Goal: Check status

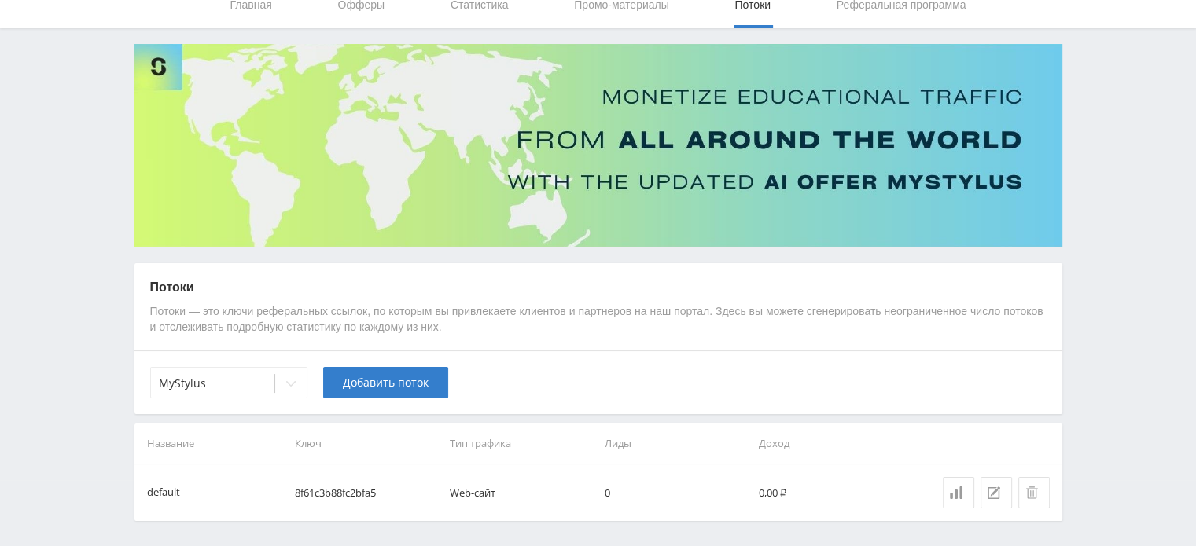
scroll to position [119, 0]
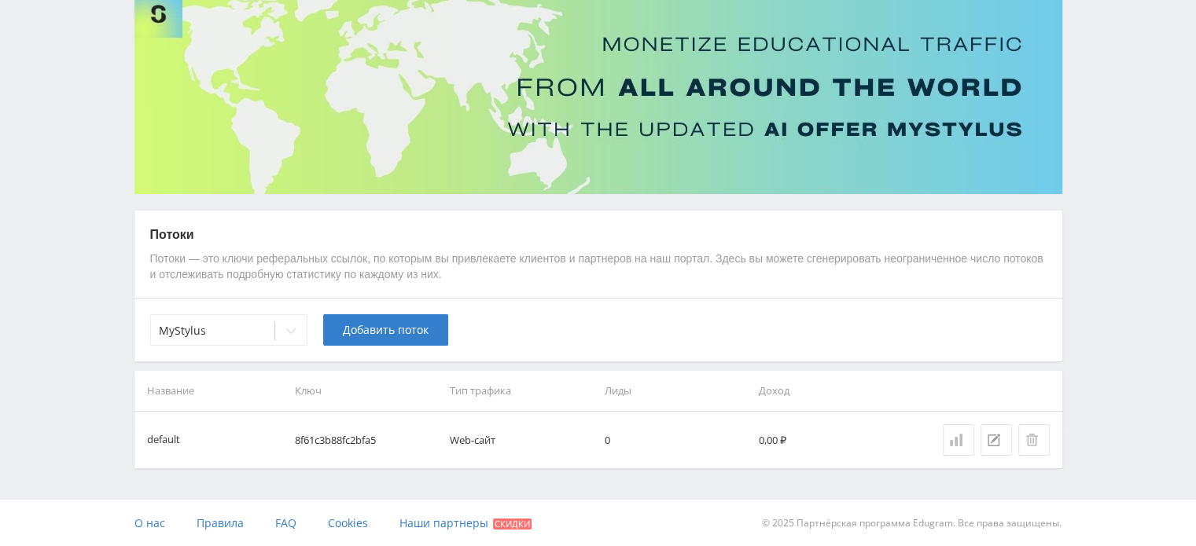
click at [954, 435] on icon at bounding box center [956, 440] width 13 height 13
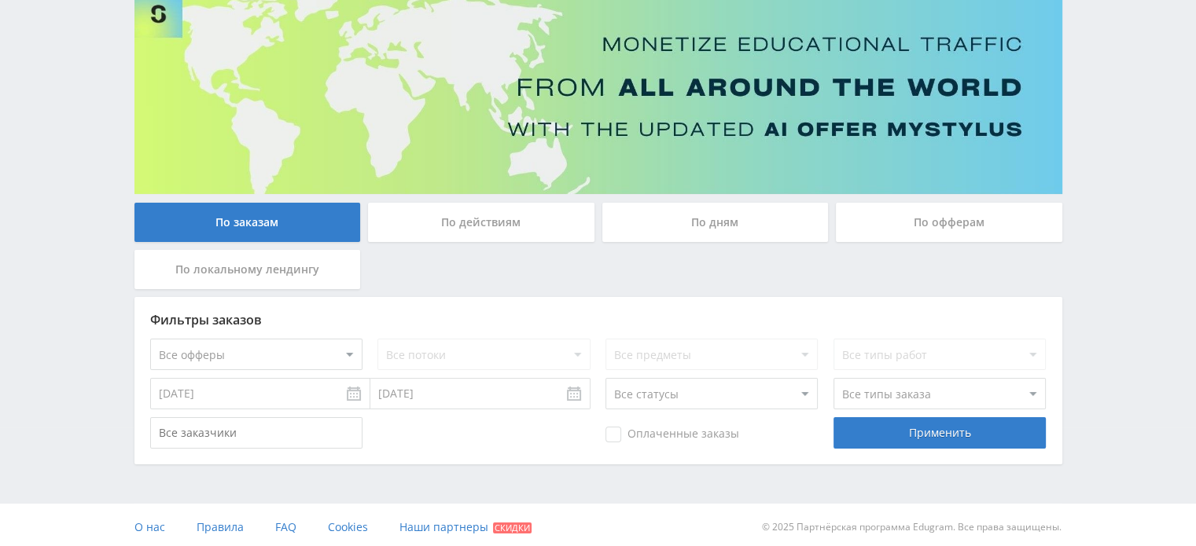
scroll to position [123, 0]
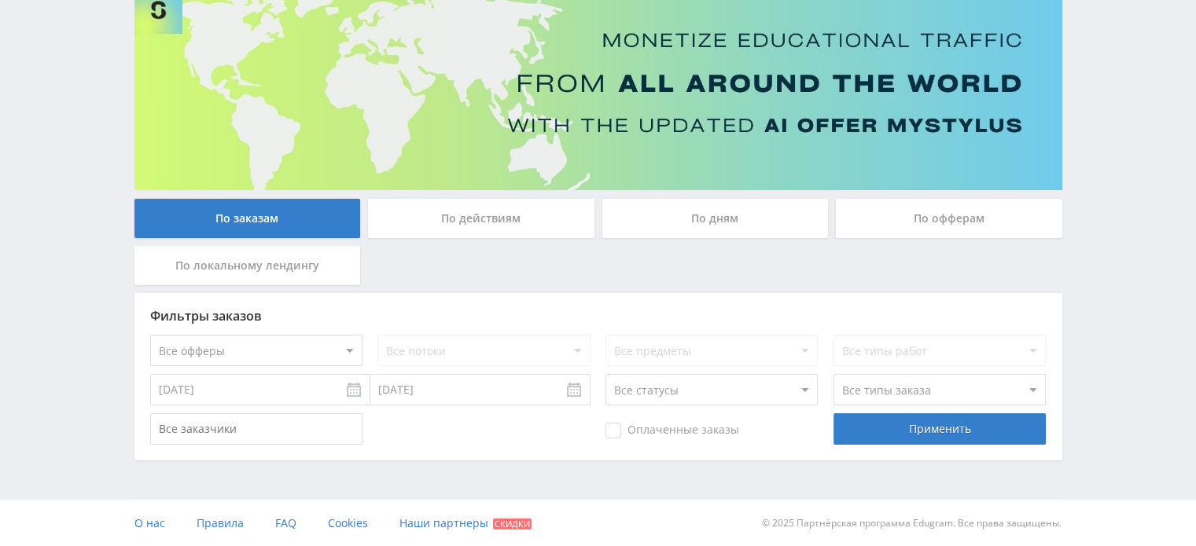
drag, startPoint x: 784, startPoint y: 239, endPoint x: 786, endPoint y: 229, distance: 10.5
click at [784, 238] on div "По дням" at bounding box center [715, 222] width 234 height 47
click at [787, 226] on div "По дням" at bounding box center [715, 218] width 226 height 39
click at [0, 0] on input "По дням" at bounding box center [0, 0] width 0 height 0
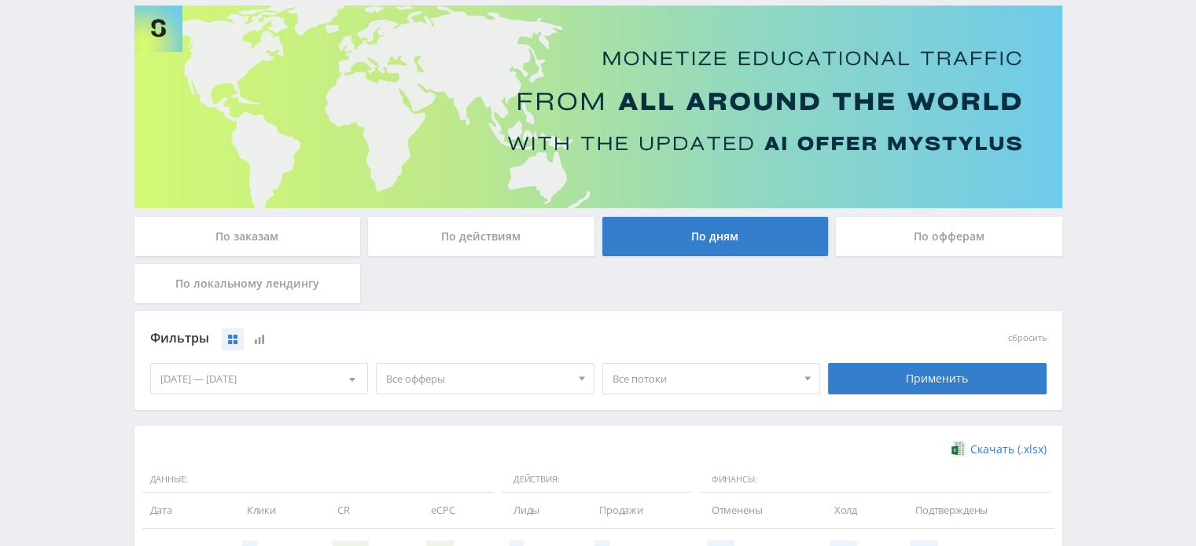
scroll to position [0, 0]
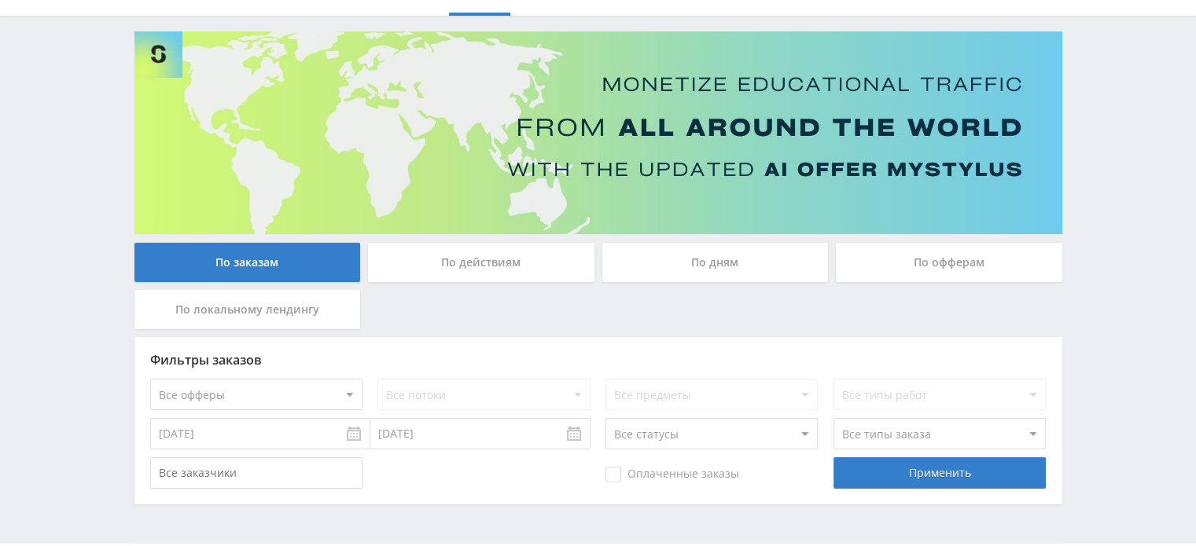
scroll to position [123, 0]
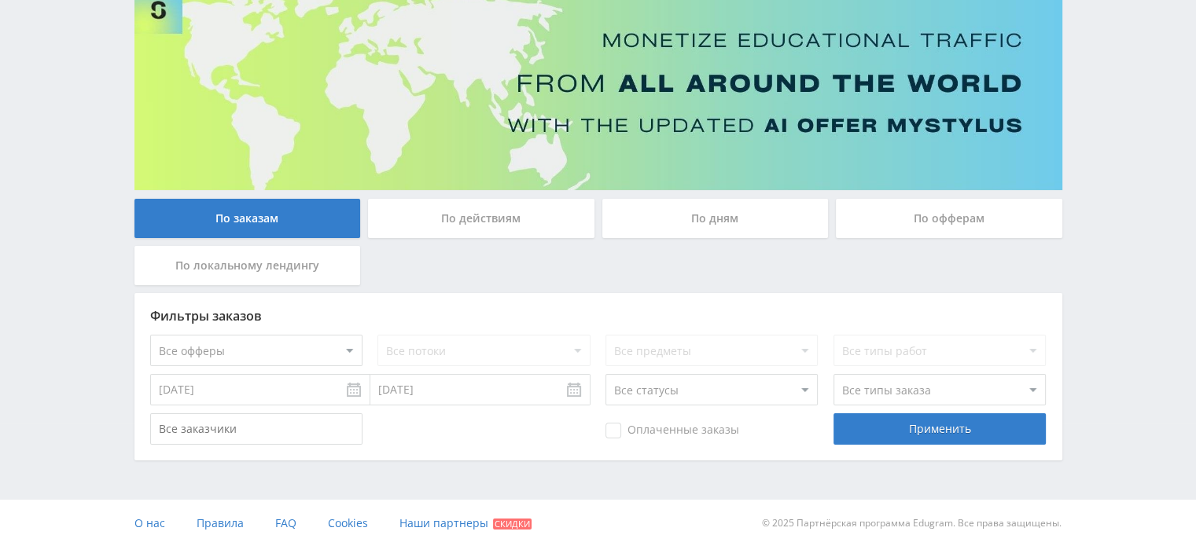
click at [777, 226] on div "По дням" at bounding box center [715, 218] width 226 height 39
click at [0, 0] on input "По дням" at bounding box center [0, 0] width 0 height 0
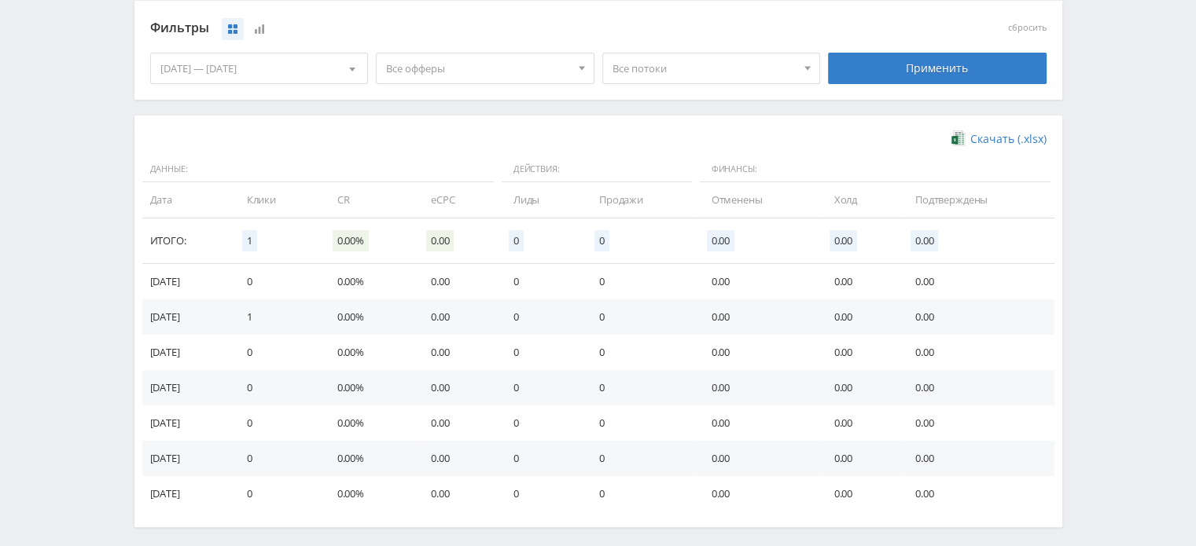
scroll to position [481, 0]
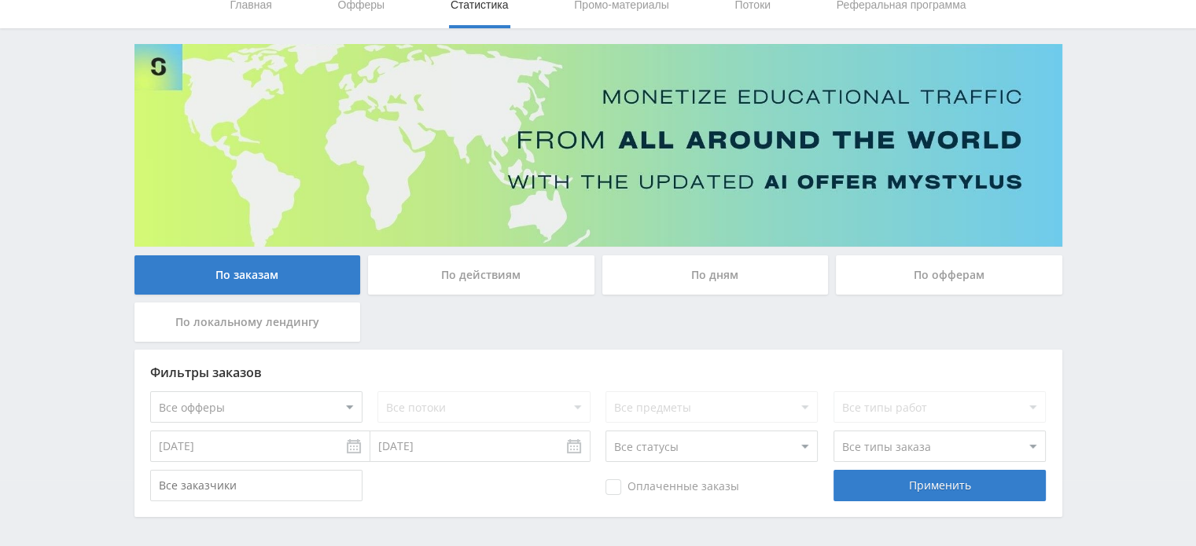
scroll to position [123, 0]
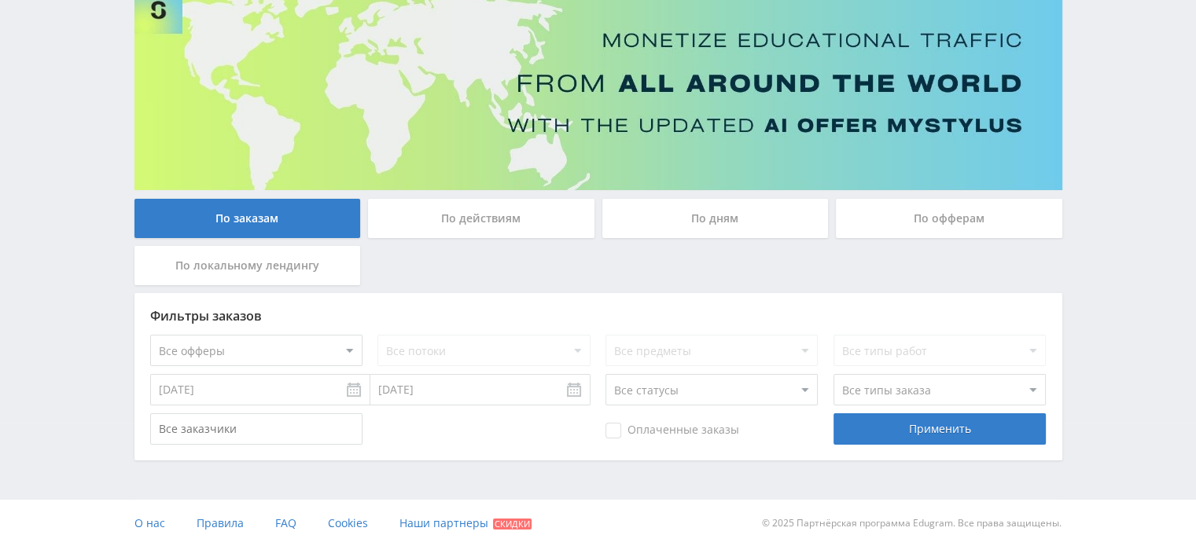
click at [770, 222] on div "По дням" at bounding box center [715, 218] width 226 height 39
click at [0, 0] on input "По дням" at bounding box center [0, 0] width 0 height 0
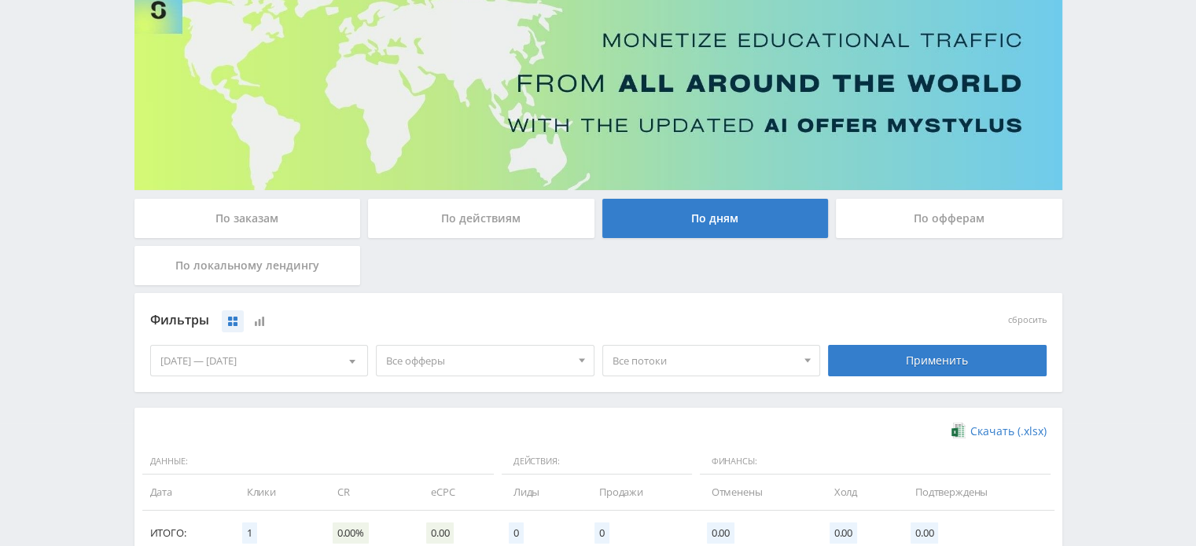
drag, startPoint x: 972, startPoint y: 229, endPoint x: 984, endPoint y: 226, distance: 12.0
click at [973, 227] on div "По офферам" at bounding box center [949, 218] width 226 height 39
click at [0, 0] on input "По офферам" at bounding box center [0, 0] width 0 height 0
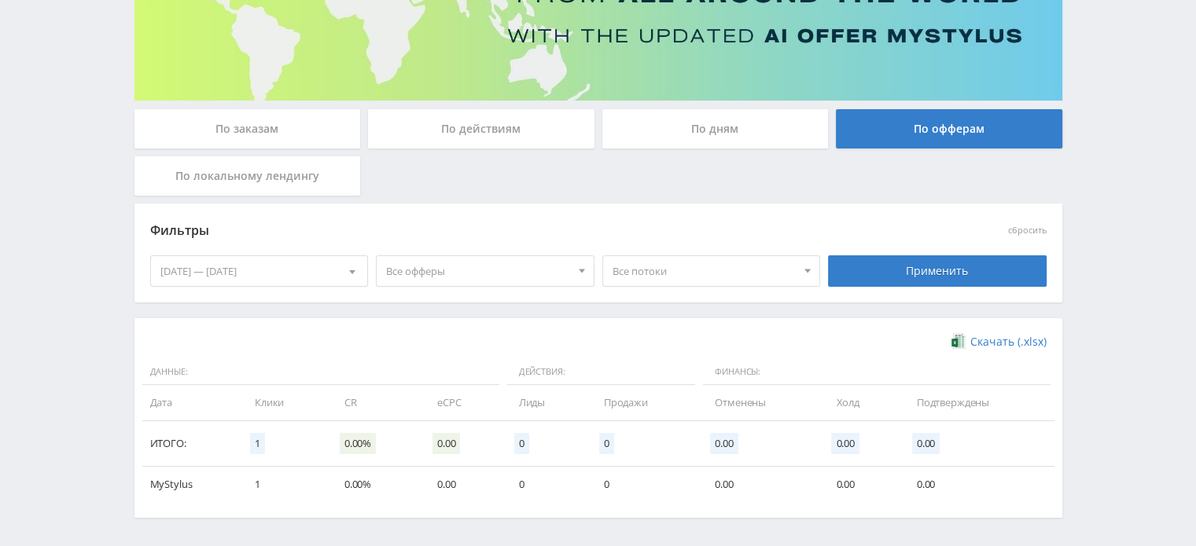
scroll to position [270, 0]
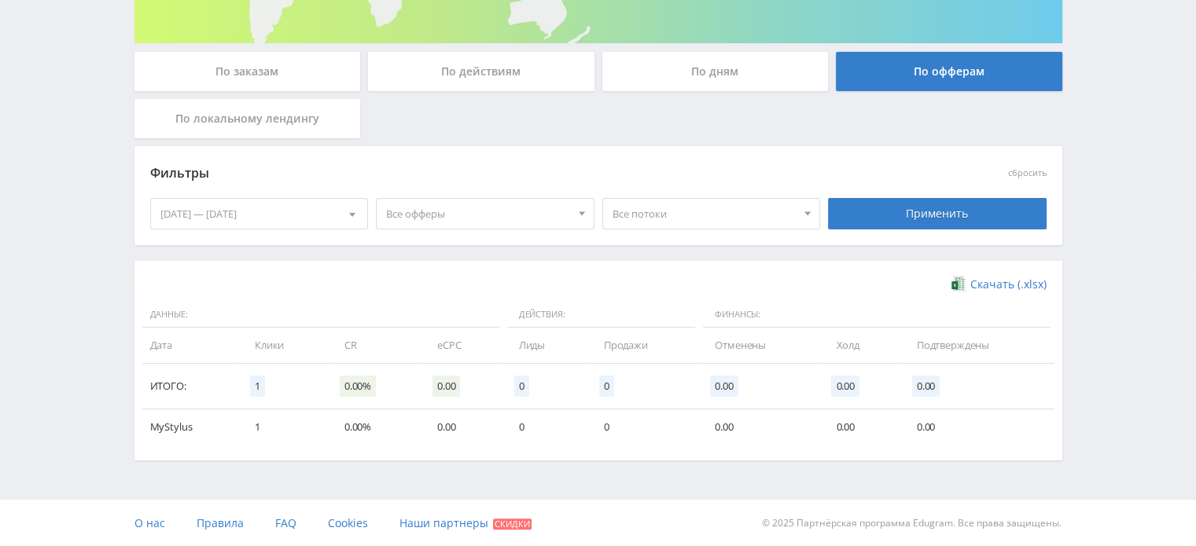
click at [729, 76] on div "По дням" at bounding box center [715, 71] width 226 height 39
click at [0, 0] on input "По дням" at bounding box center [0, 0] width 0 height 0
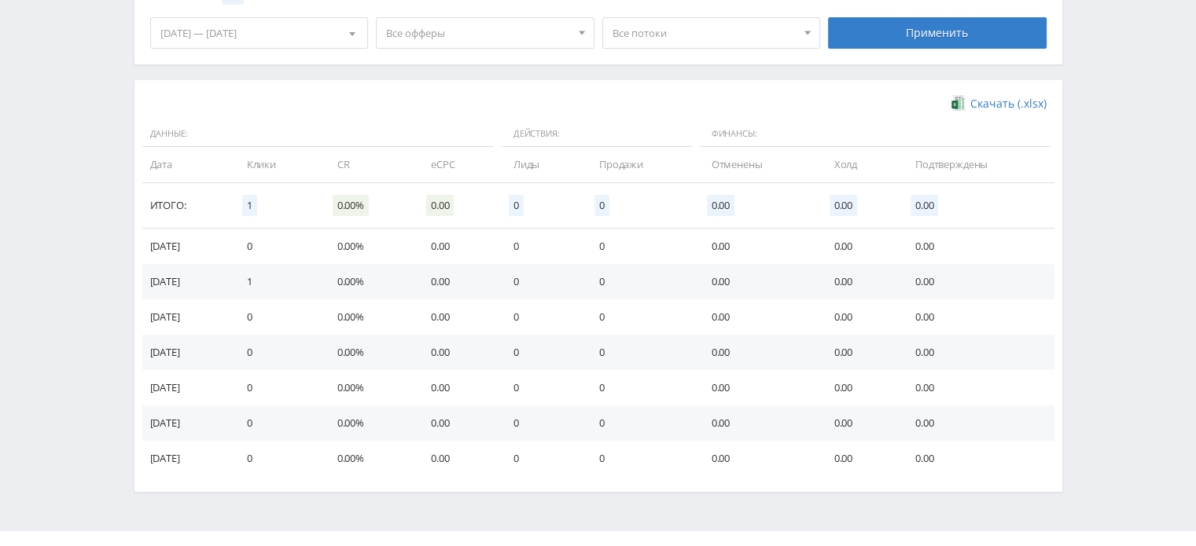
scroll to position [481, 0]
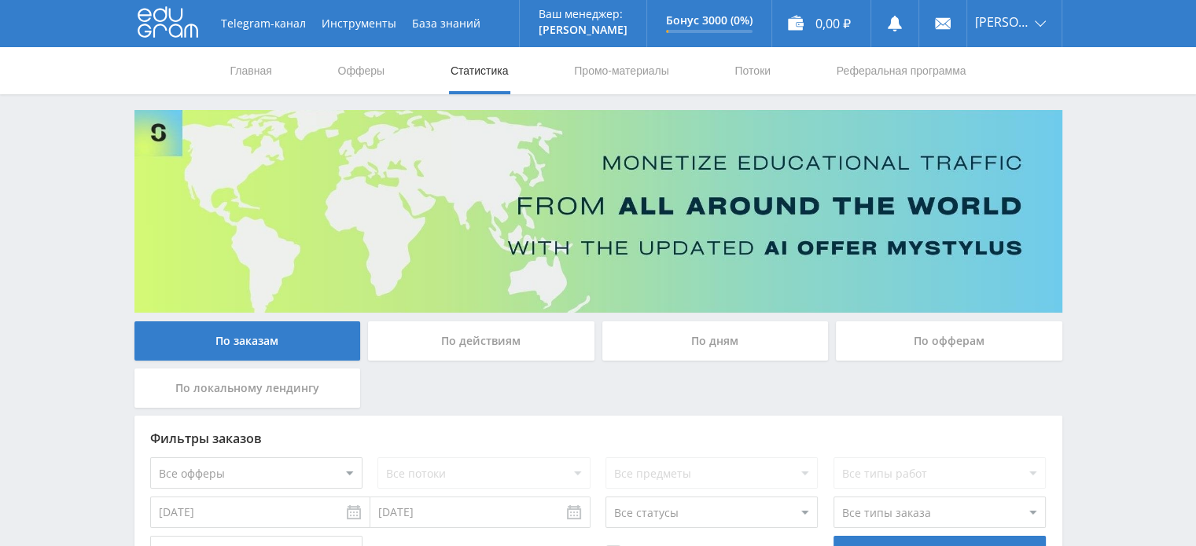
click at [764, 341] on div "По дням" at bounding box center [715, 341] width 226 height 39
click at [0, 0] on input "По дням" at bounding box center [0, 0] width 0 height 0
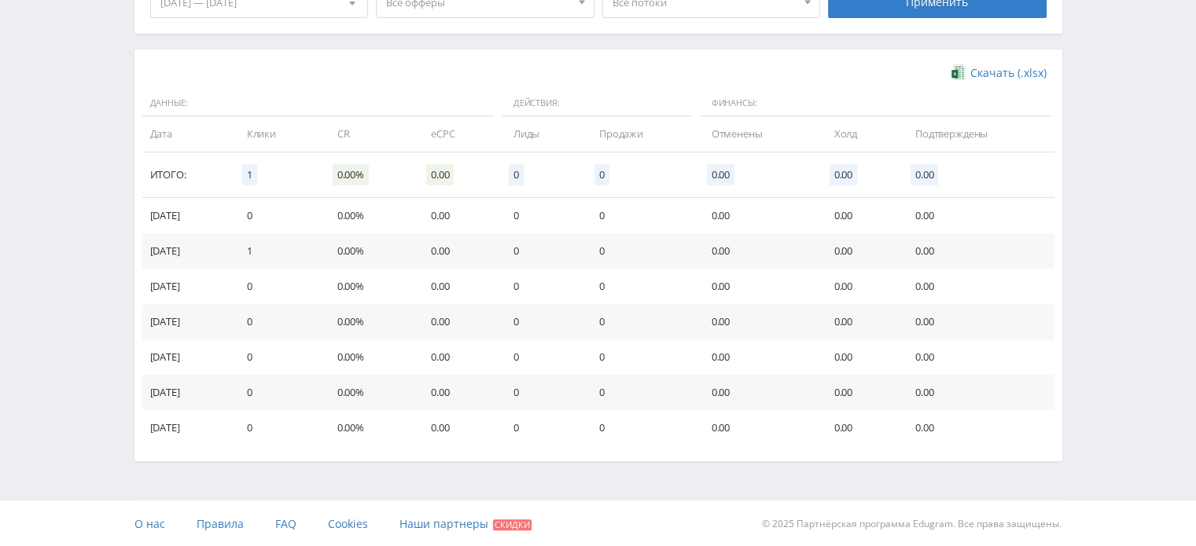
scroll to position [167, 0]
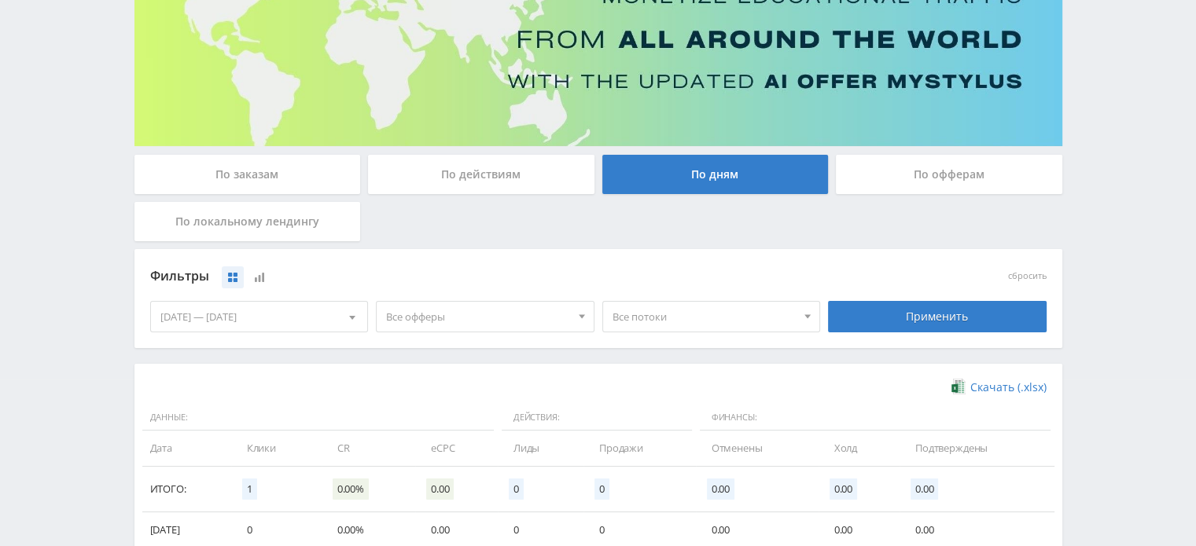
click at [868, 167] on div "По офферам" at bounding box center [949, 174] width 226 height 39
click at [0, 0] on input "По офферам" at bounding box center [0, 0] width 0 height 0
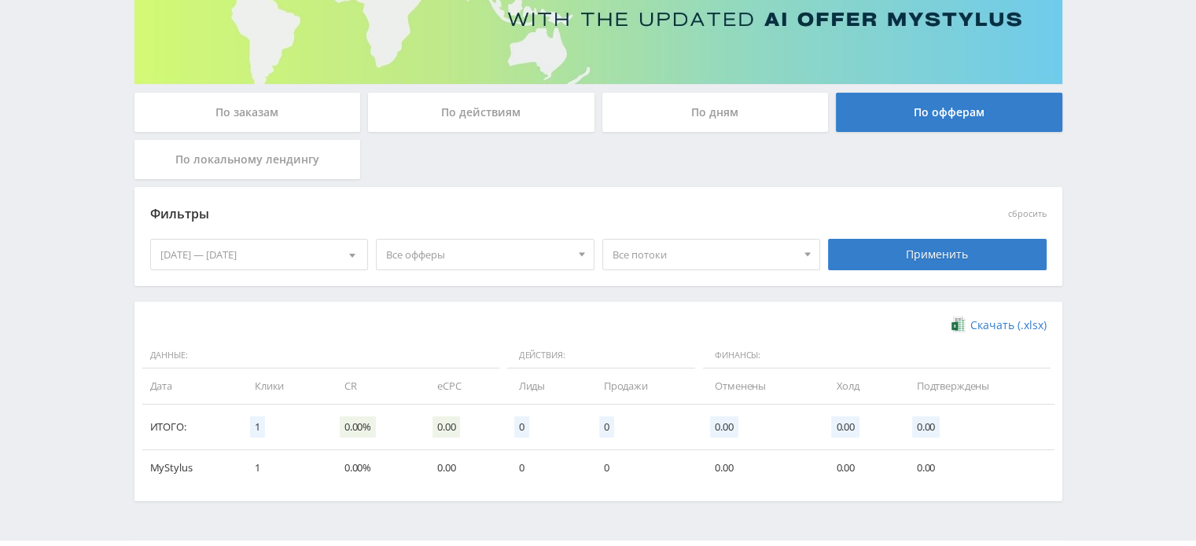
scroll to position [270, 0]
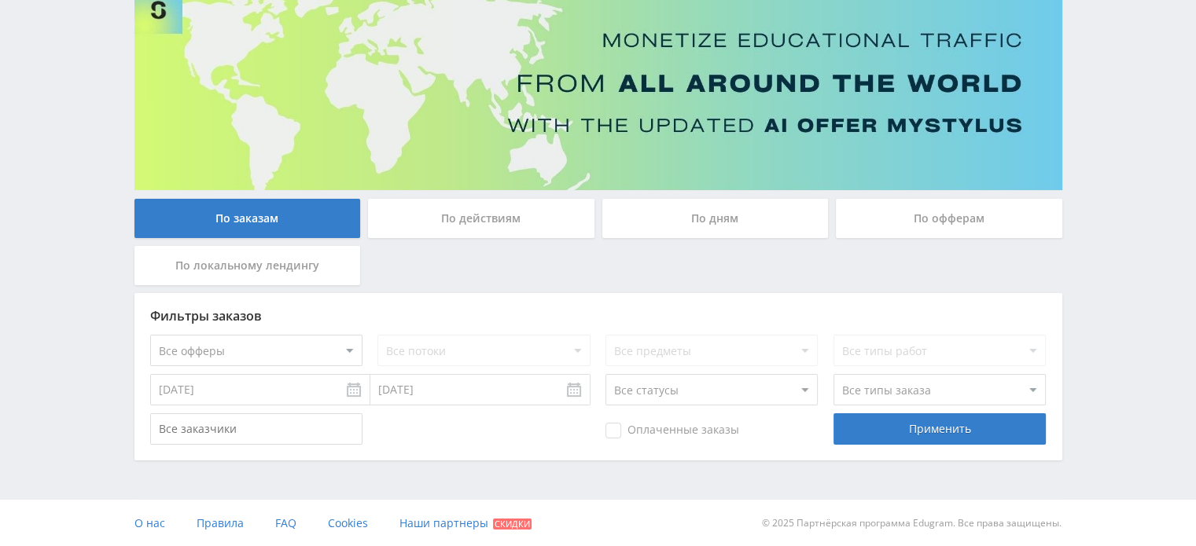
click at [758, 216] on div "По дням" at bounding box center [715, 218] width 226 height 39
click at [0, 0] on input "По дням" at bounding box center [0, 0] width 0 height 0
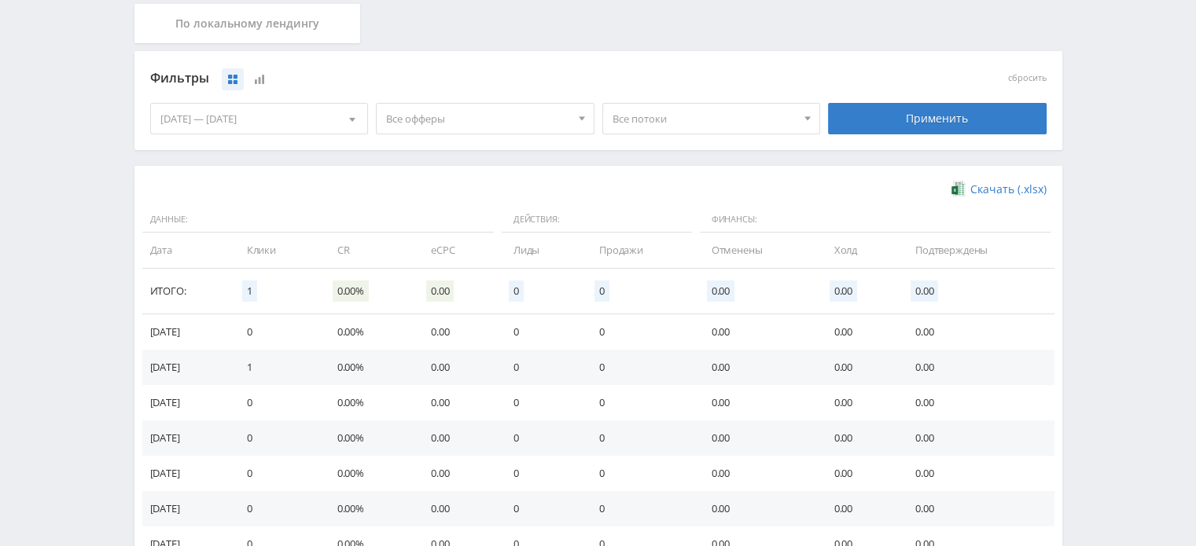
scroll to position [481, 0]
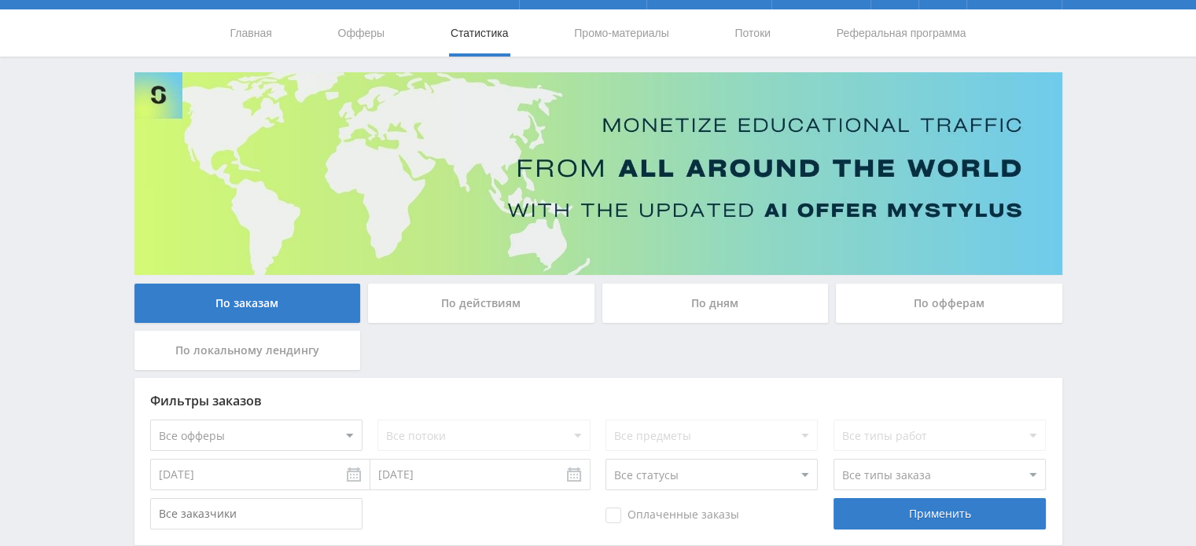
scroll to position [123, 0]
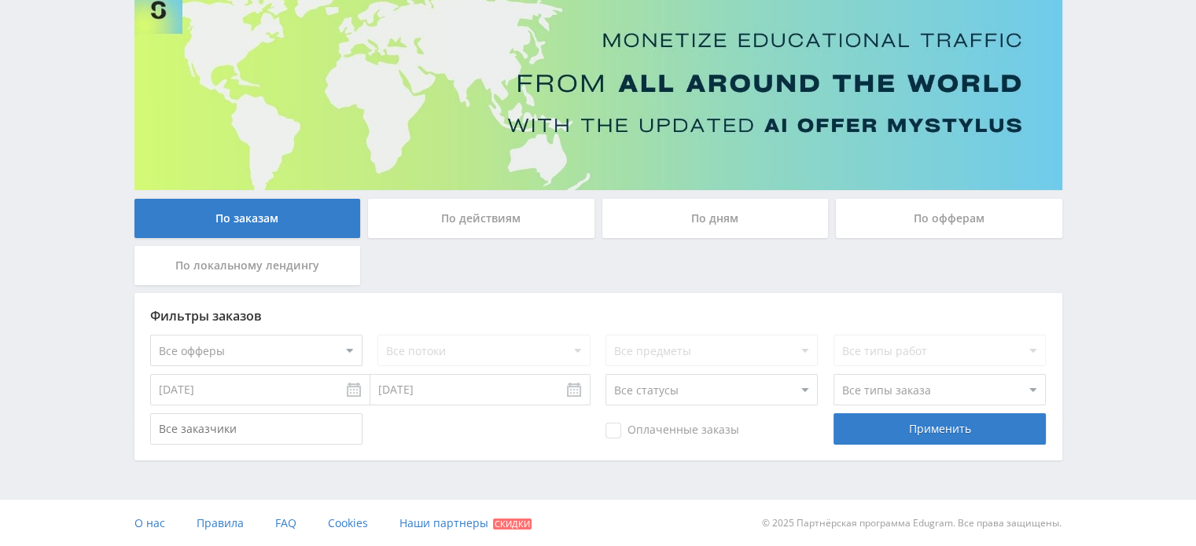
drag, startPoint x: 758, startPoint y: 213, endPoint x: 815, endPoint y: 230, distance: 59.9
click at [758, 213] on div "По дням" at bounding box center [715, 218] width 226 height 39
click at [0, 0] on input "По дням" at bounding box center [0, 0] width 0 height 0
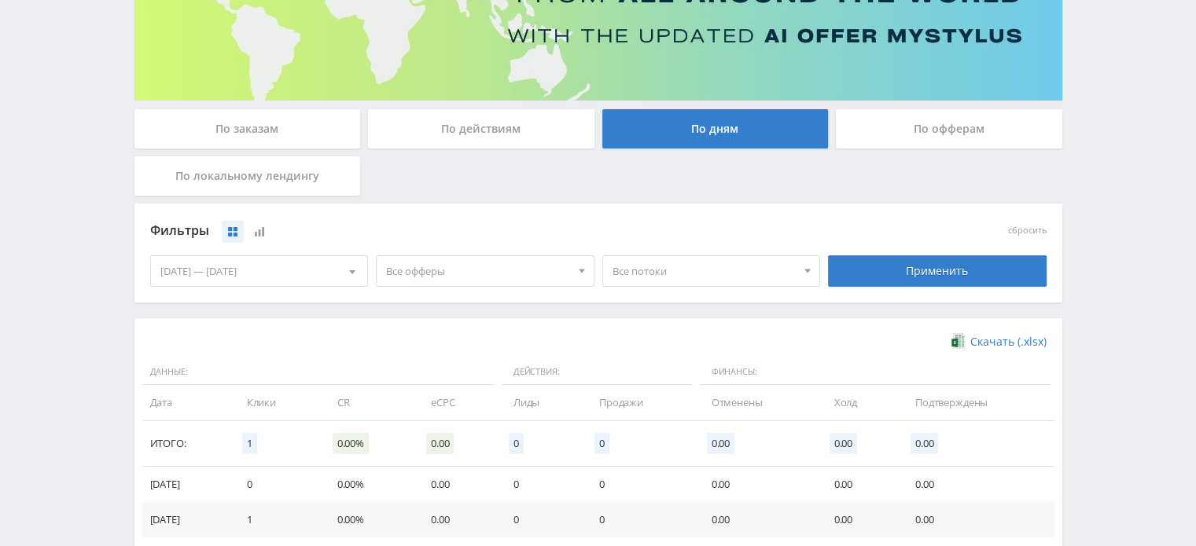
scroll to position [437, 0]
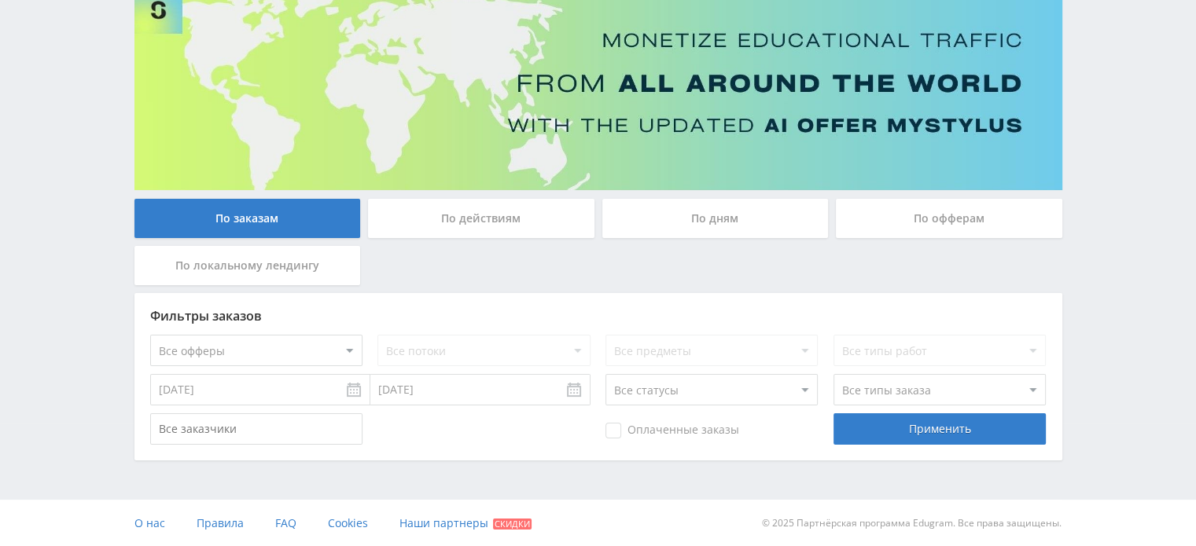
click at [767, 219] on div "По дням" at bounding box center [715, 218] width 226 height 39
click at [0, 0] on input "По дням" at bounding box center [0, 0] width 0 height 0
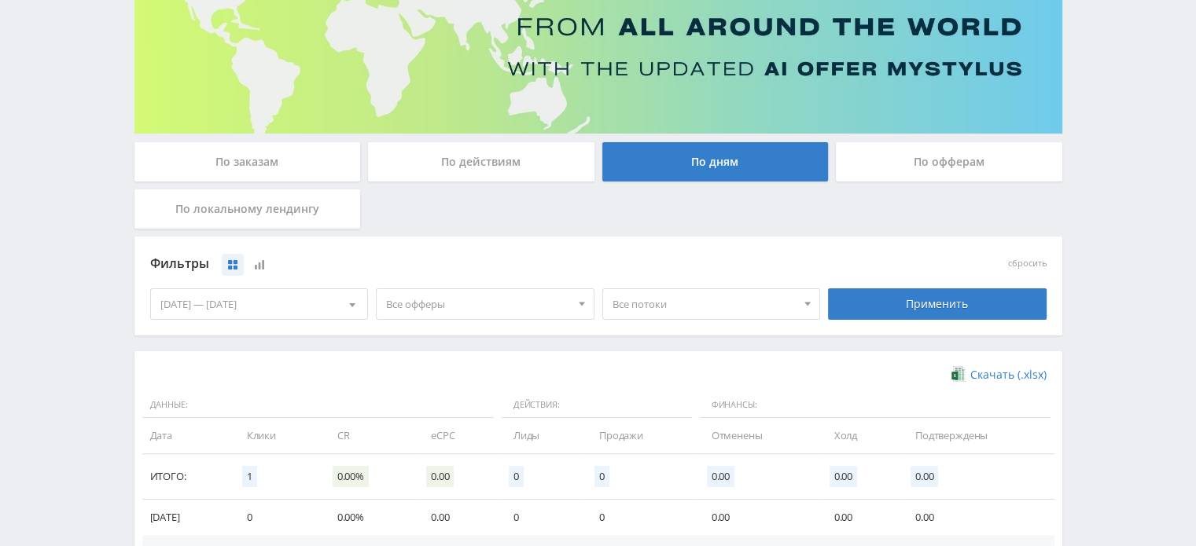
scroll to position [437, 0]
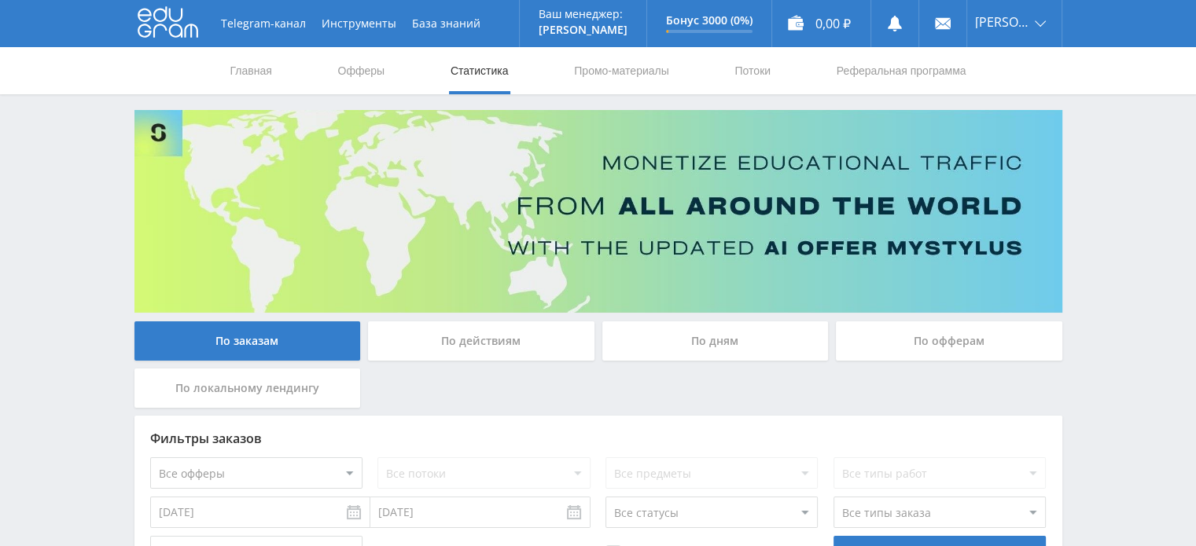
click at [689, 350] on div "По дням" at bounding box center [715, 341] width 226 height 39
click at [0, 0] on input "По дням" at bounding box center [0, 0] width 0 height 0
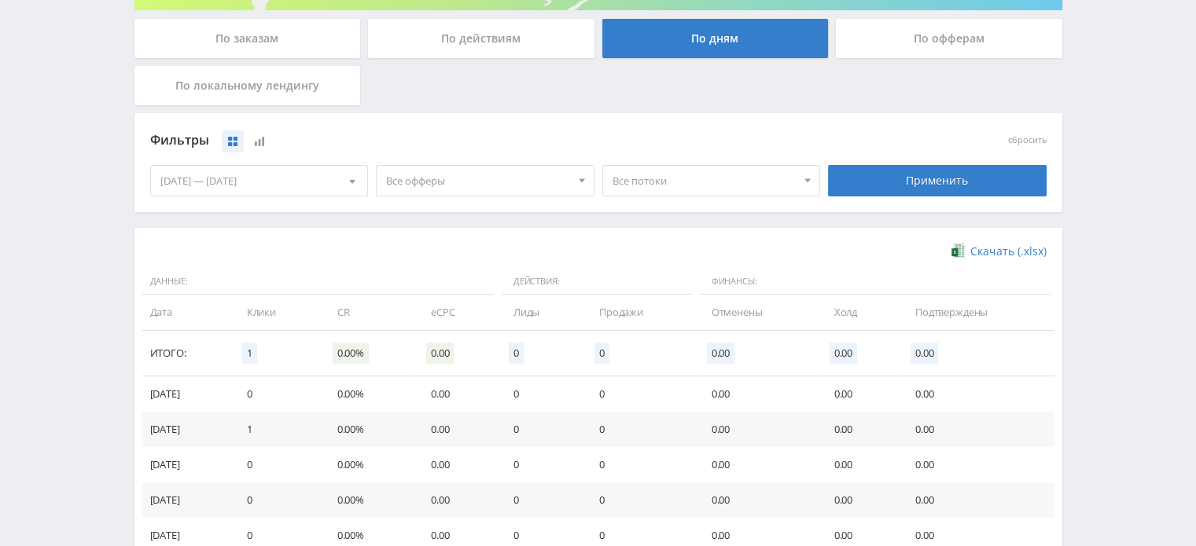
scroll to position [416, 0]
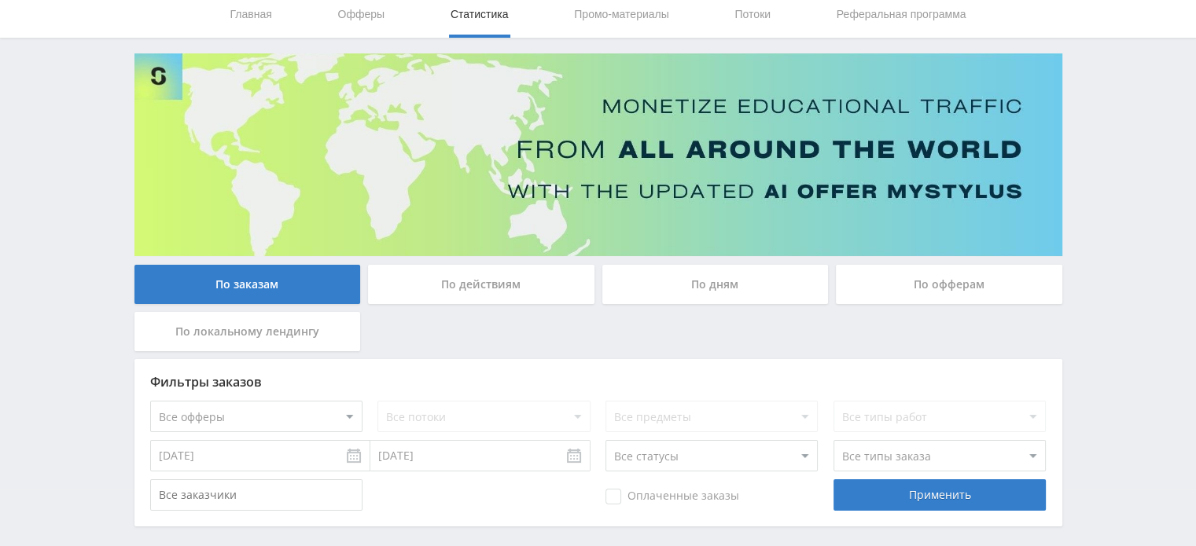
scroll to position [123, 0]
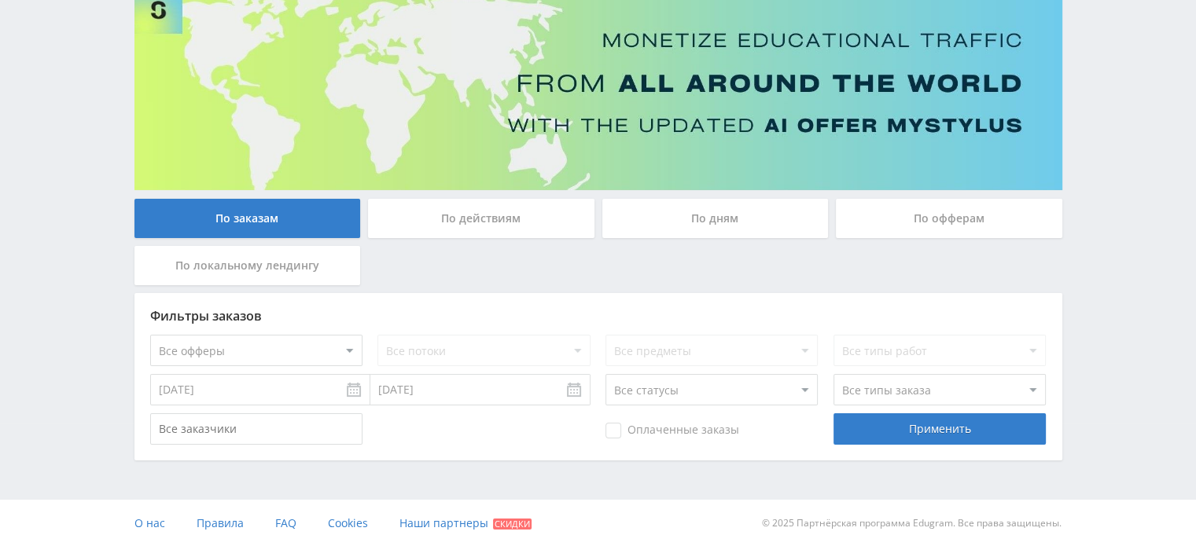
drag, startPoint x: 696, startPoint y: 225, endPoint x: 714, endPoint y: 226, distance: 17.3
click at [695, 226] on div "По дням" at bounding box center [715, 218] width 226 height 39
click at [0, 0] on input "По дням" at bounding box center [0, 0] width 0 height 0
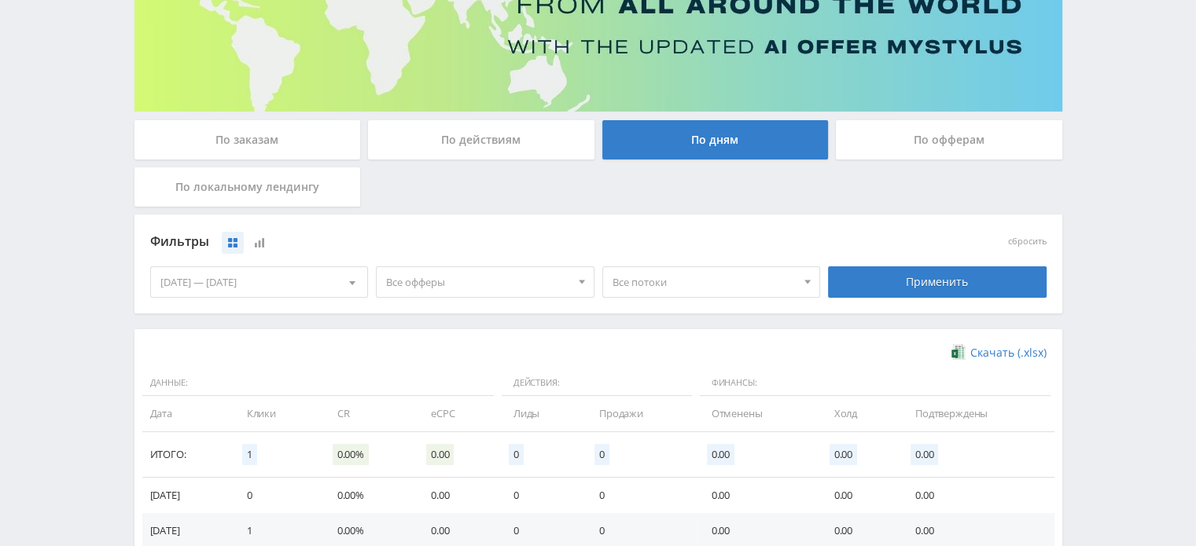
scroll to position [358, 0]
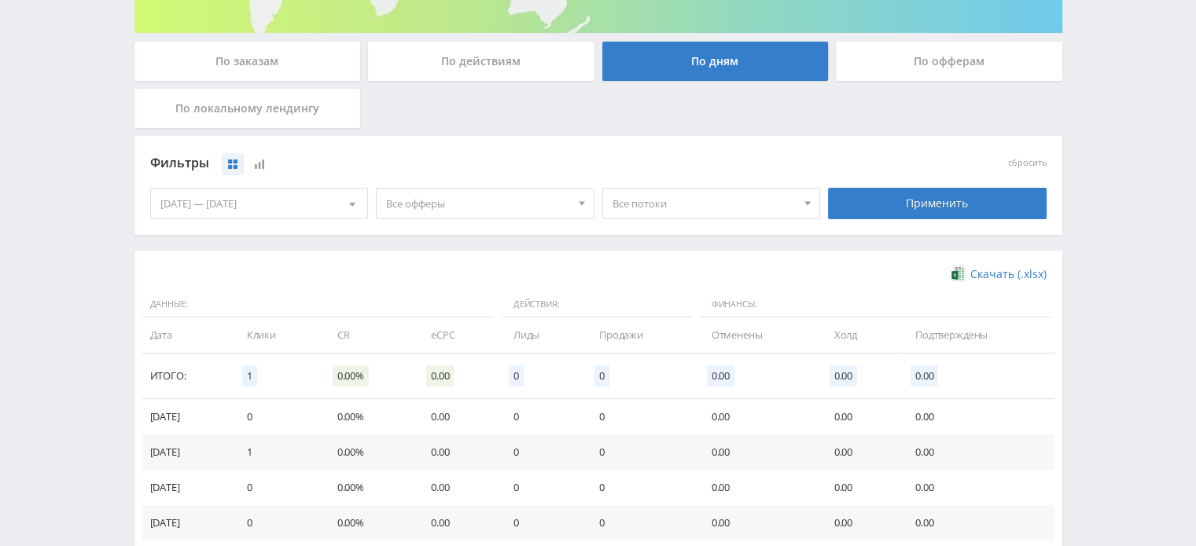
click at [893, 60] on div "По офферам" at bounding box center [949, 61] width 226 height 39
click at [0, 0] on input "По офферам" at bounding box center [0, 0] width 0 height 0
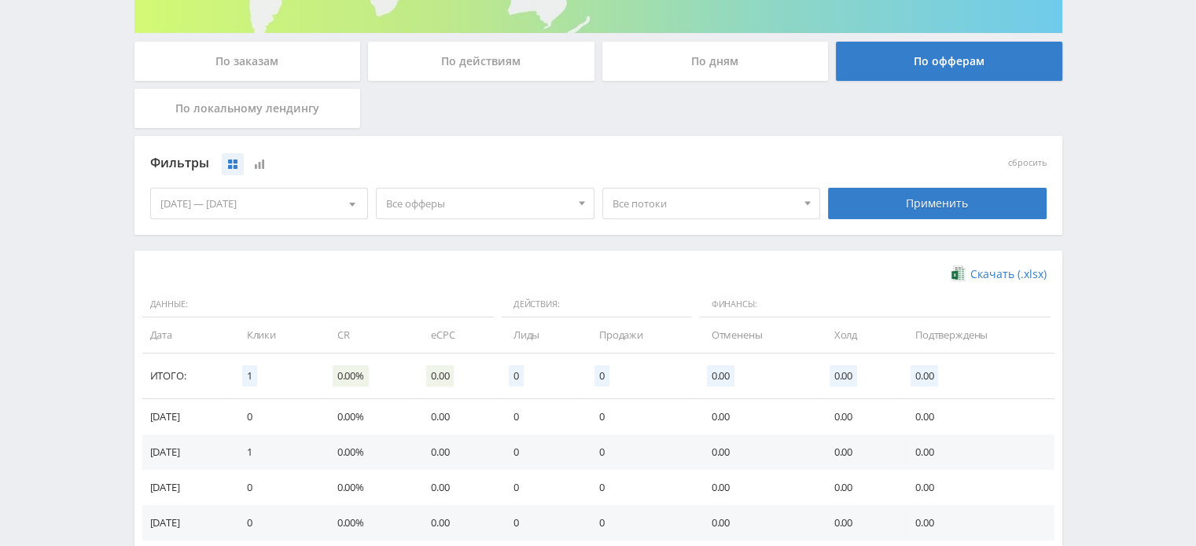
scroll to position [101, 0]
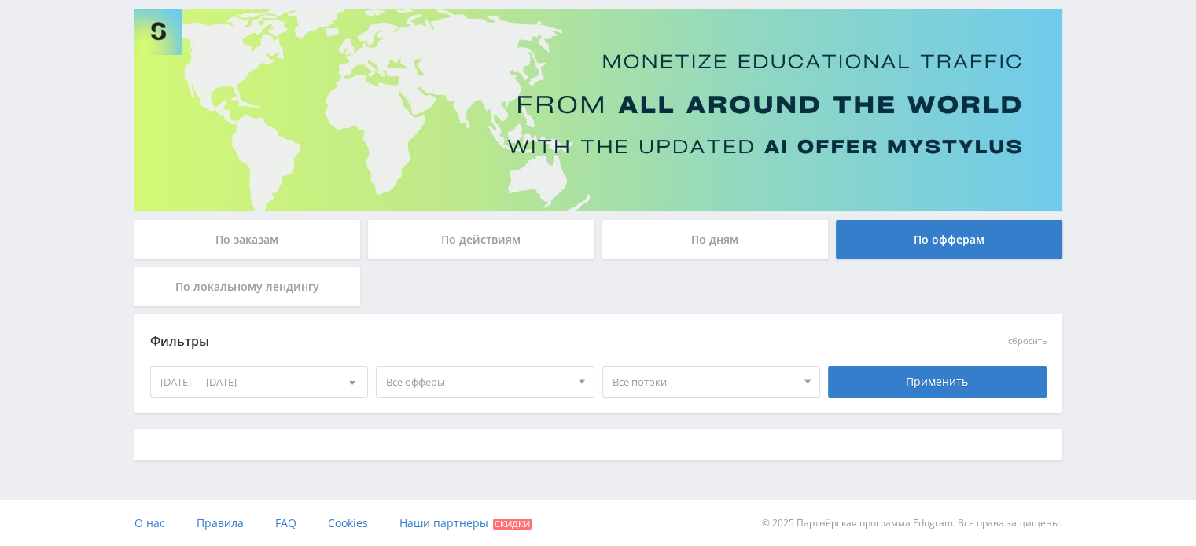
click at [773, 244] on div "По дням" at bounding box center [715, 239] width 226 height 39
click at [0, 0] on input "По дням" at bounding box center [0, 0] width 0 height 0
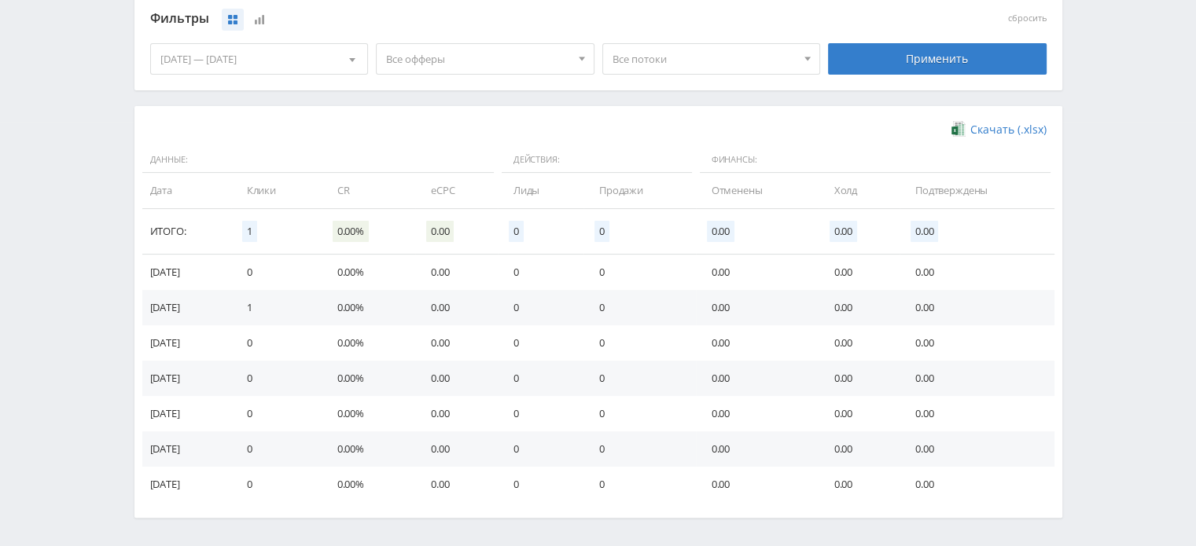
scroll to position [481, 0]
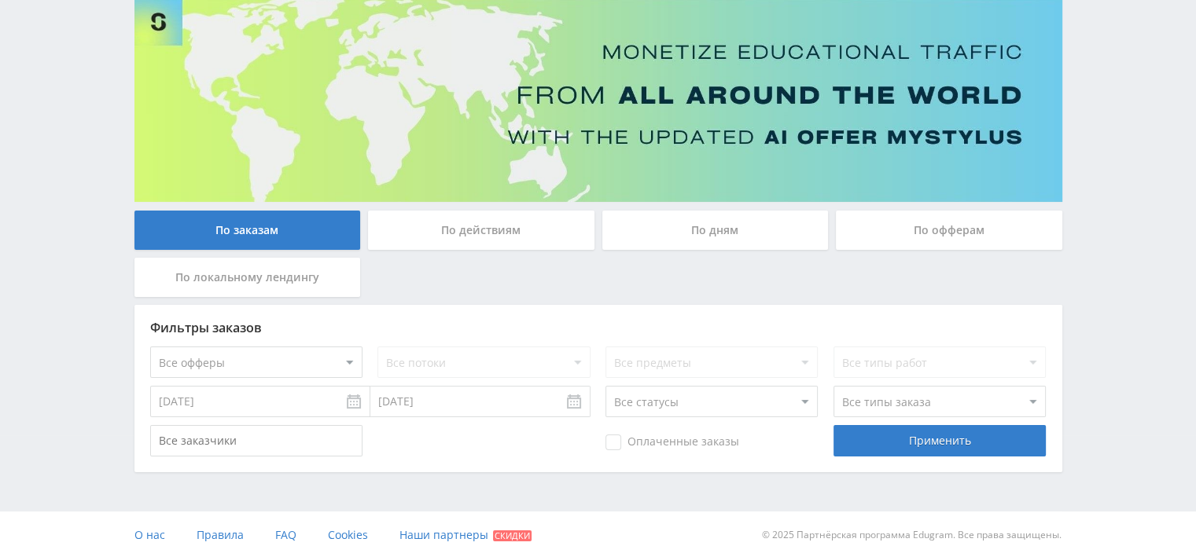
scroll to position [123, 0]
